Goal: Communication & Community: Participate in discussion

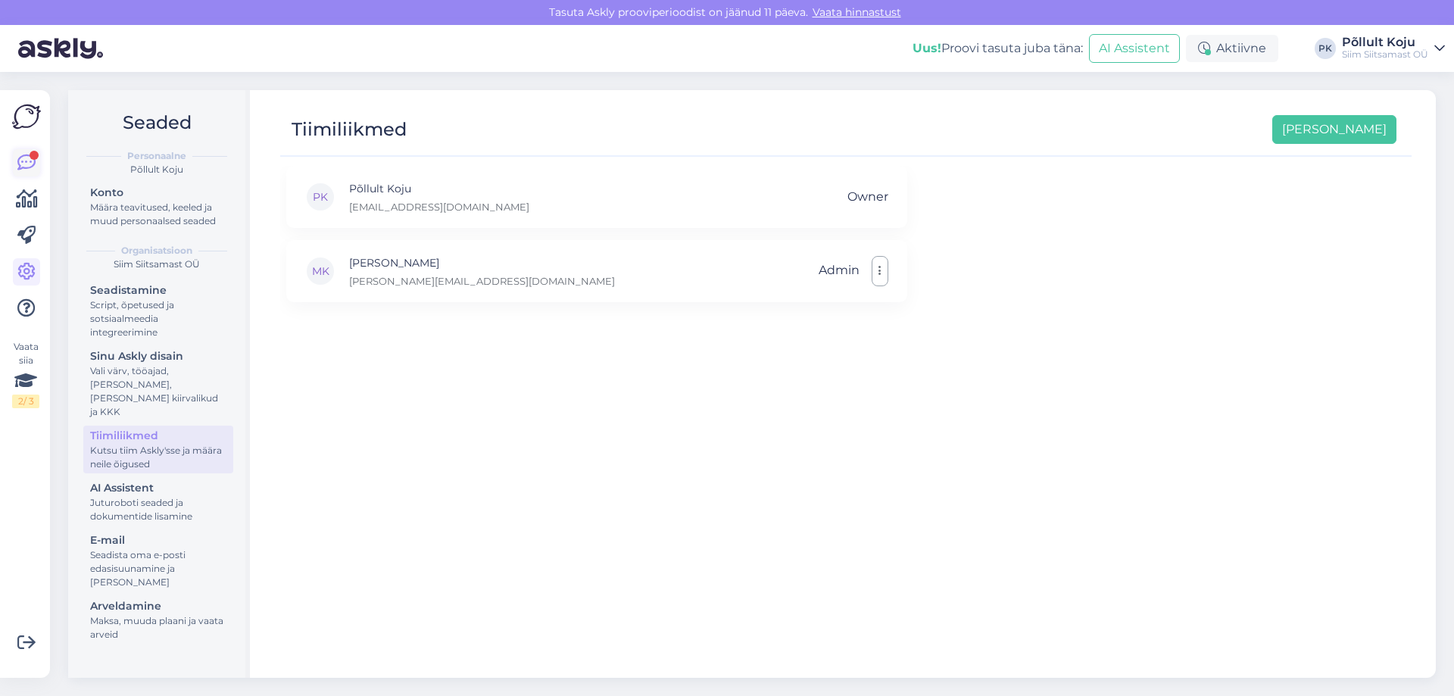
click at [30, 168] on icon at bounding box center [26, 163] width 18 height 18
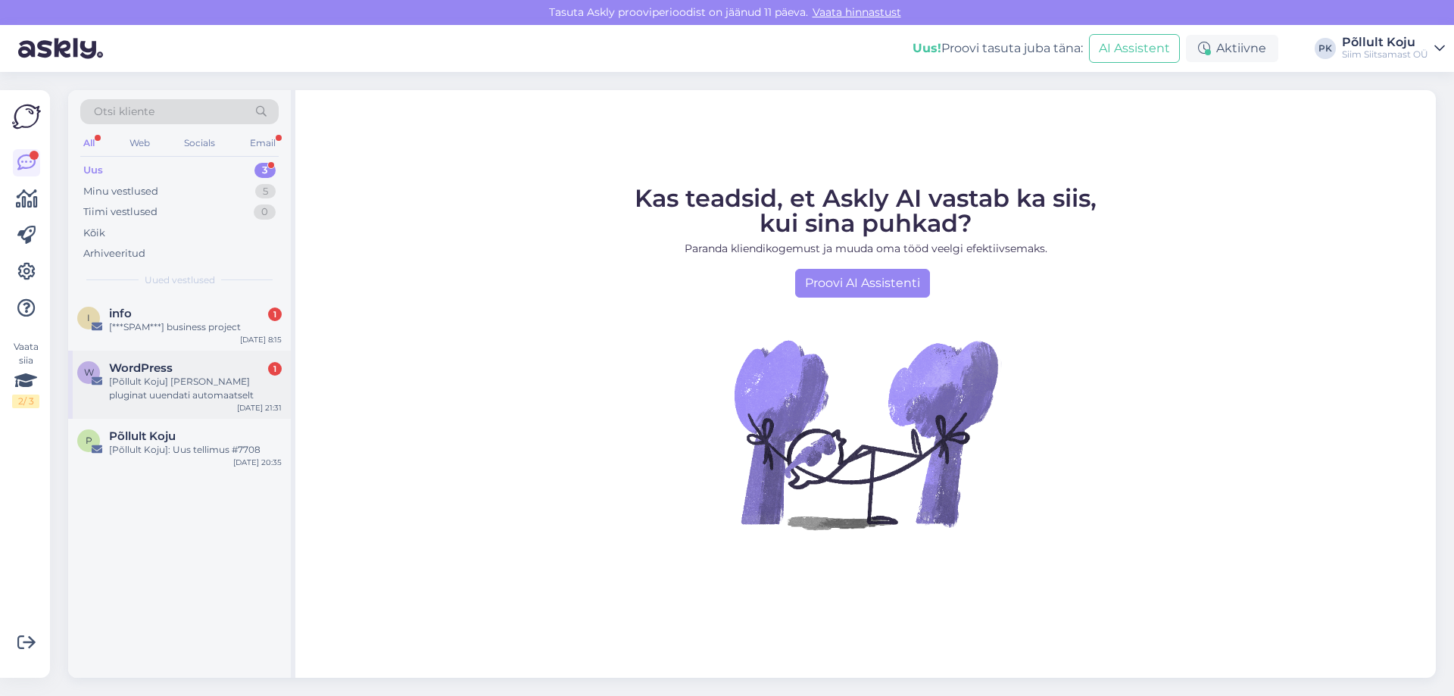
click at [190, 378] on div "[Põllult Koju] [PERSON_NAME] pluginat uuendati automaatselt" at bounding box center [195, 388] width 173 height 27
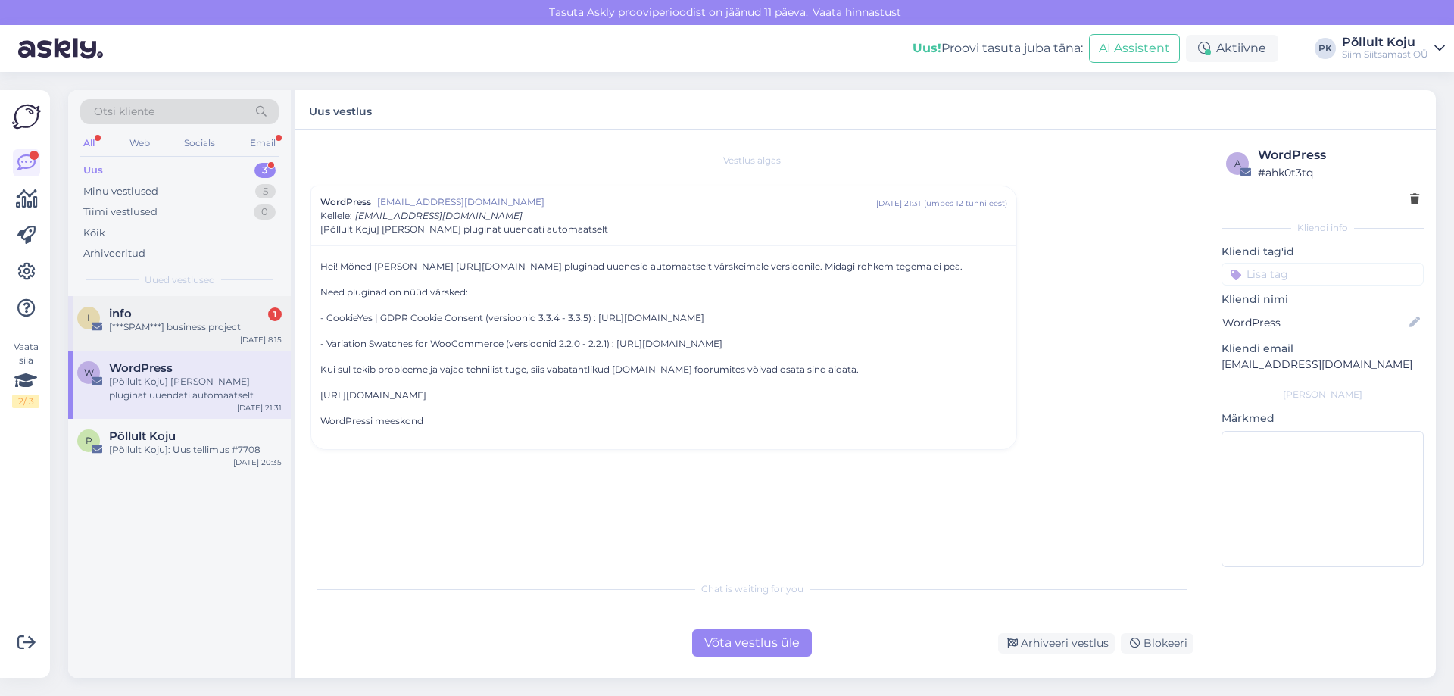
click at [199, 322] on div "[***SPAM***] business project" at bounding box center [195, 327] width 173 height 14
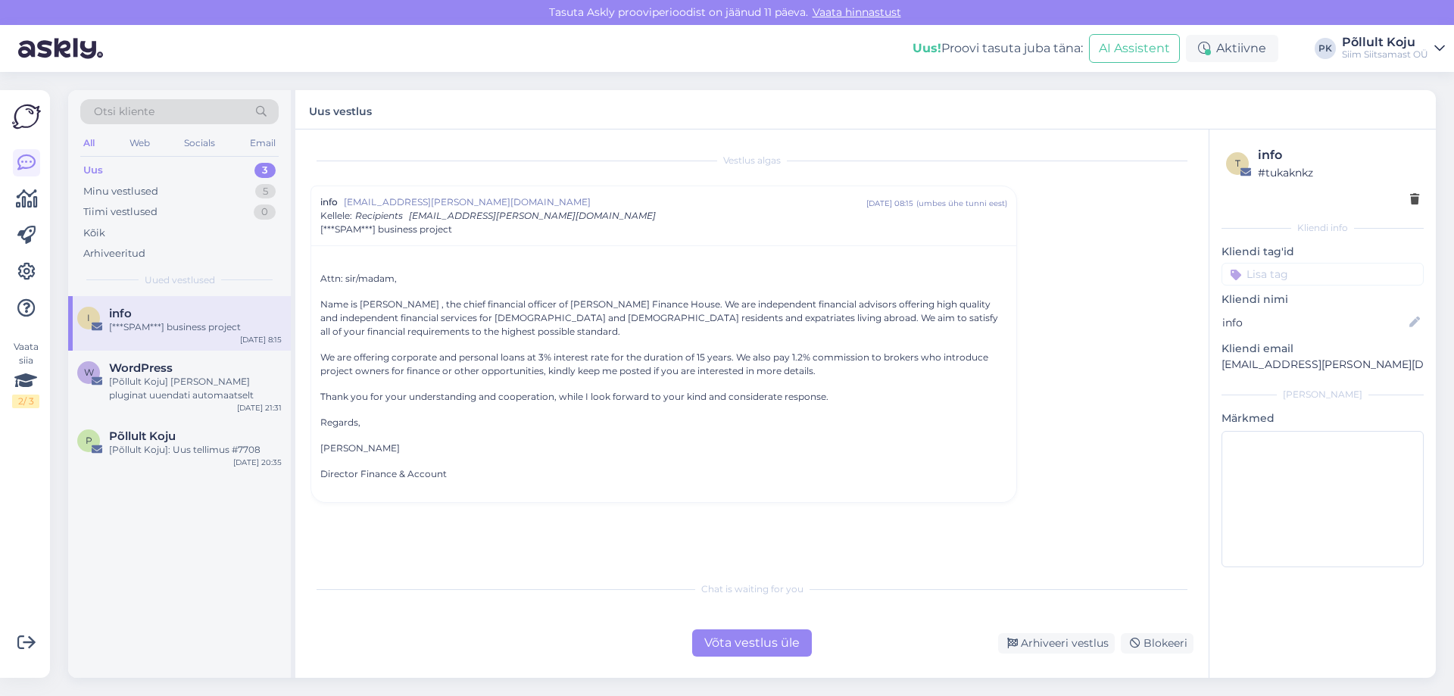
click at [263, 168] on div "3" at bounding box center [264, 170] width 21 height 15
